Goal: Find specific page/section: Find specific page/section

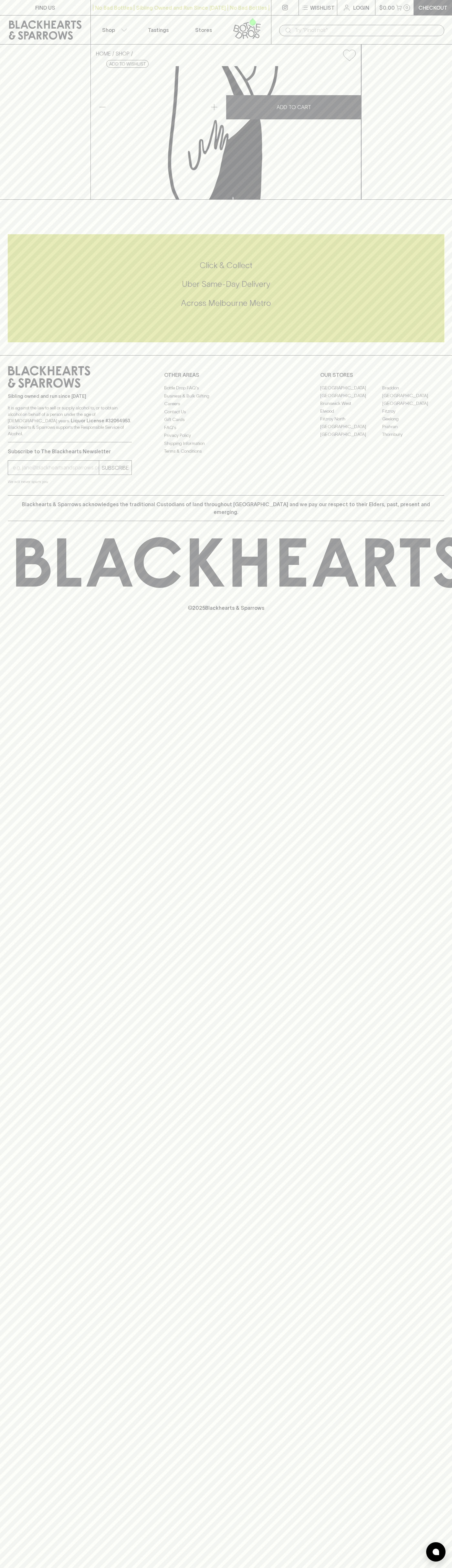
click at [271, 18] on div "​" at bounding box center [361, 30] width 181 height 29
click at [451, 167] on div "HOME SHOP Proper Crisp Big Cut Paprika Smoked Paprika Chips 150g $7.00 Add to w…" at bounding box center [226, 122] width 452 height 155
click at [85, 1567] on html "FIND US | No Bad Bottles | Sibling Owned and Run Since [DATE] | No Bad Bottles …" at bounding box center [226, 784] width 452 height 1568
click at [1, 1360] on div "FIND US | No Bad Bottles | Sibling Owned and Run Since [DATE] | No Bad Bottles …" at bounding box center [226, 784] width 452 height 1568
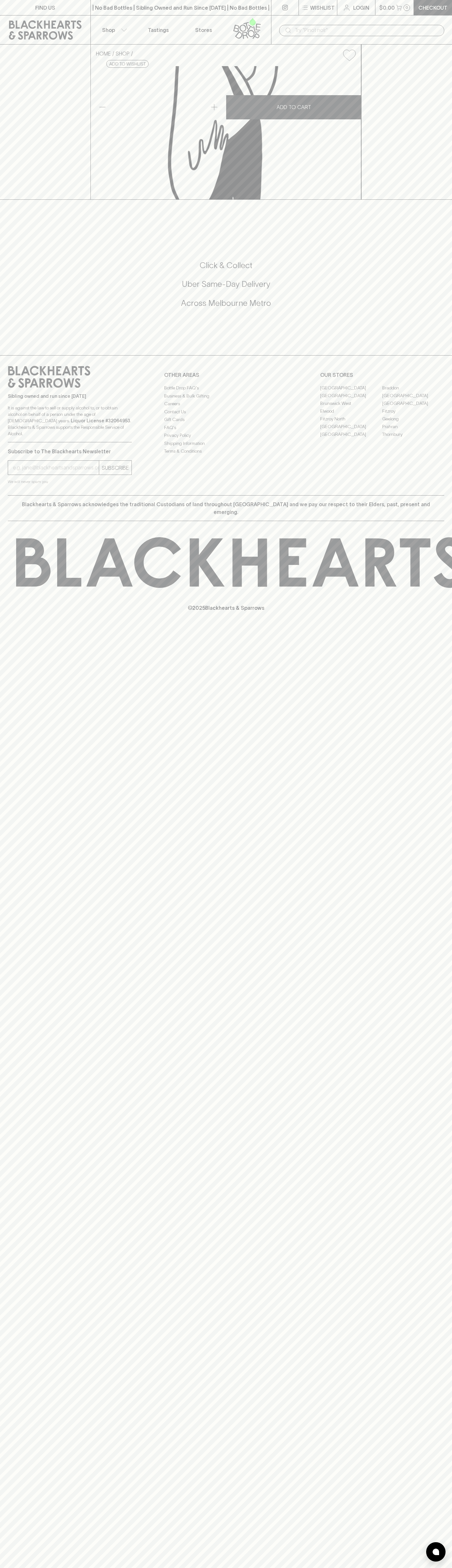
click at [351, 430] on link "[GEOGRAPHIC_DATA]" at bounding box center [351, 426] width 62 height 8
